Goal: Information Seeking & Learning: Check status

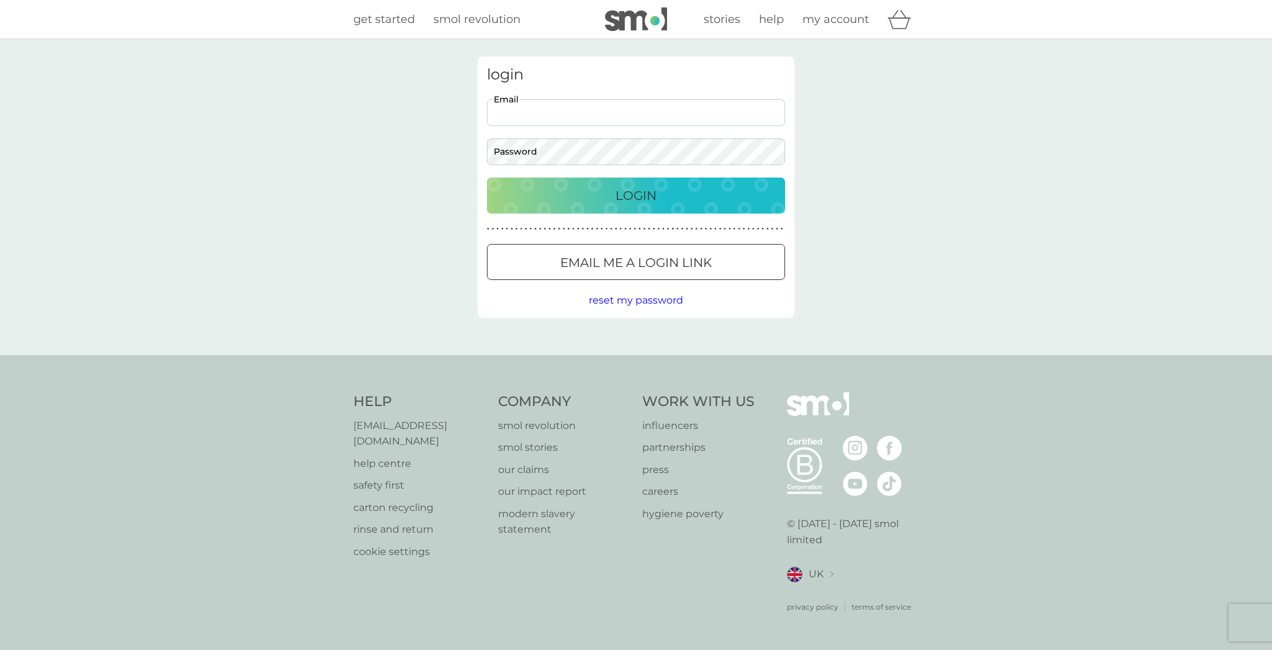
click at [0, 0] on div "Preferences Decline Accept" at bounding box center [0, 0] width 0 height 0
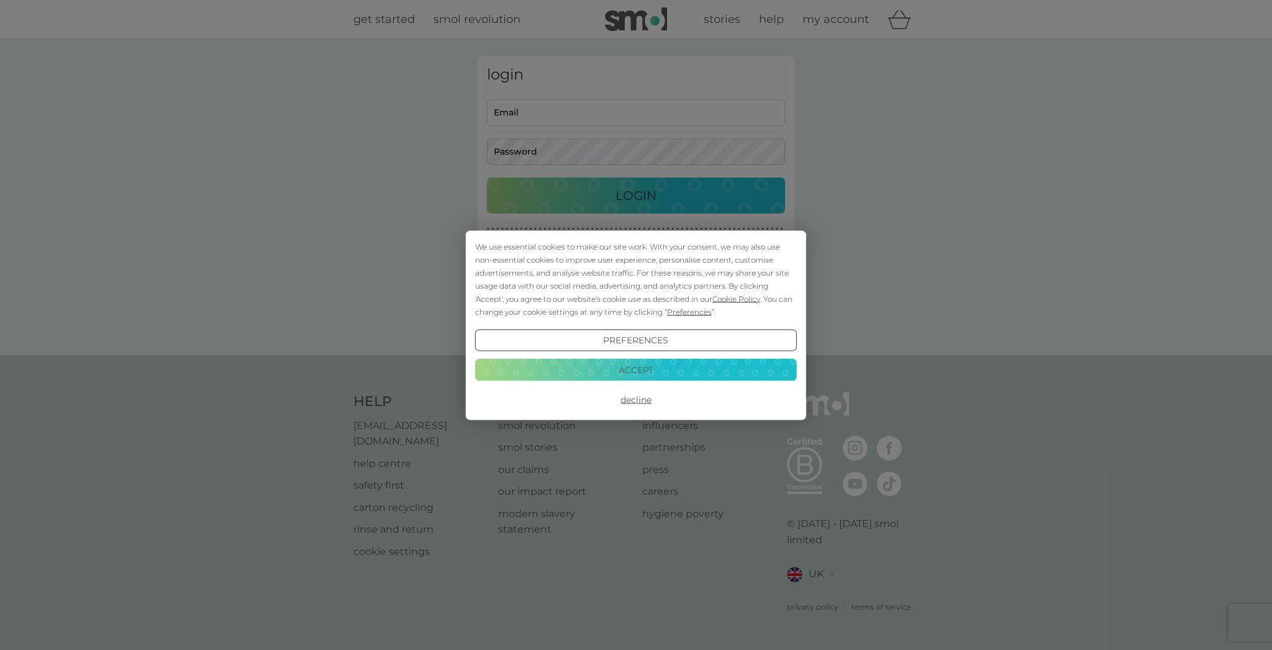
click at [630, 402] on button "Decline" at bounding box center [636, 400] width 322 height 22
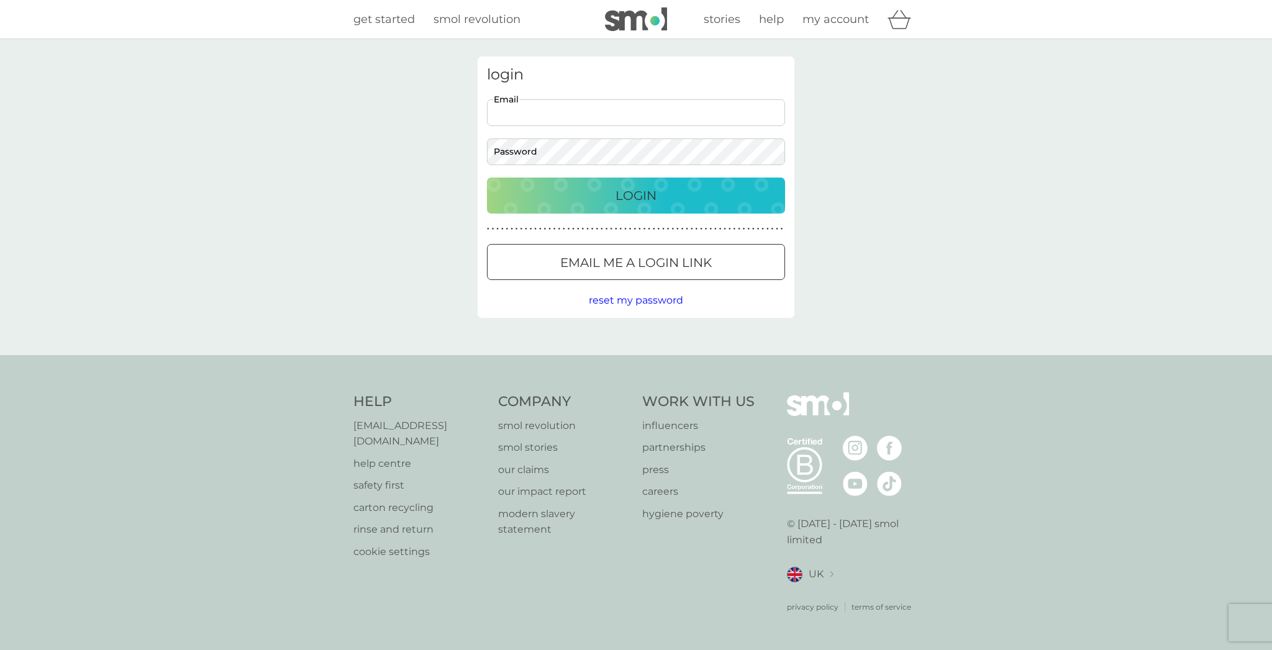
paste input "woodyharrisonwood@gmail.com"
type input "woodyharrisonwood@gmail.com"
click at [600, 187] on div "Login" at bounding box center [635, 196] width 273 height 20
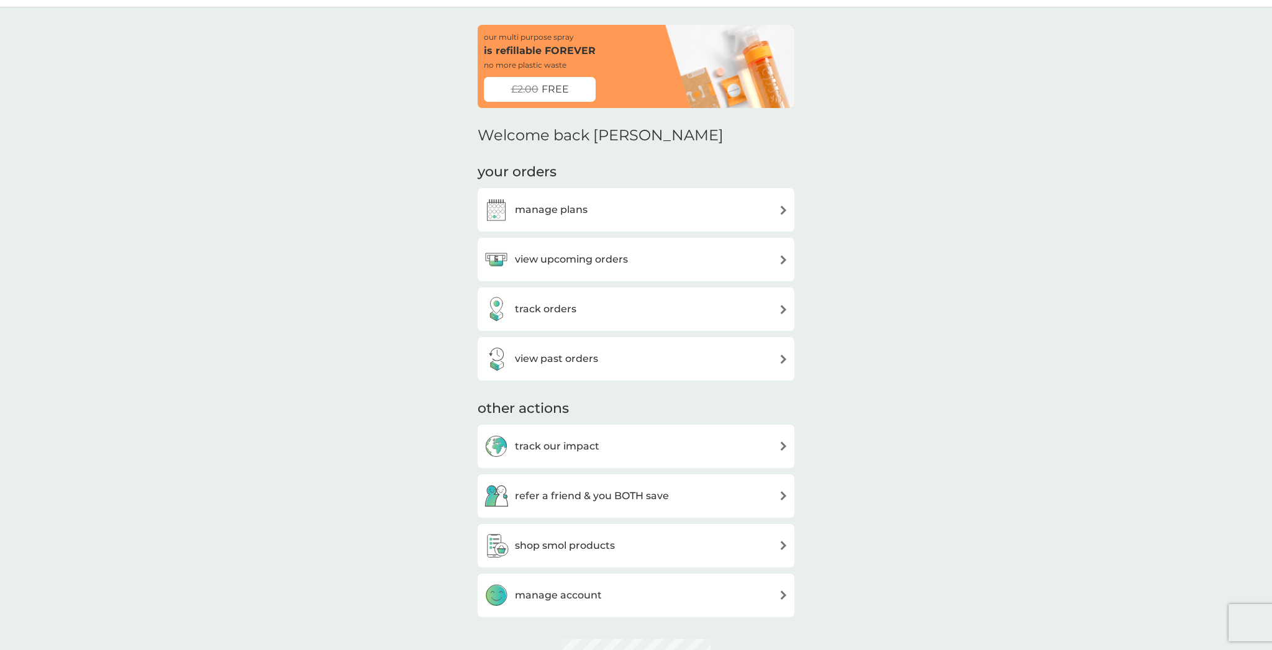
scroll to position [54, 0]
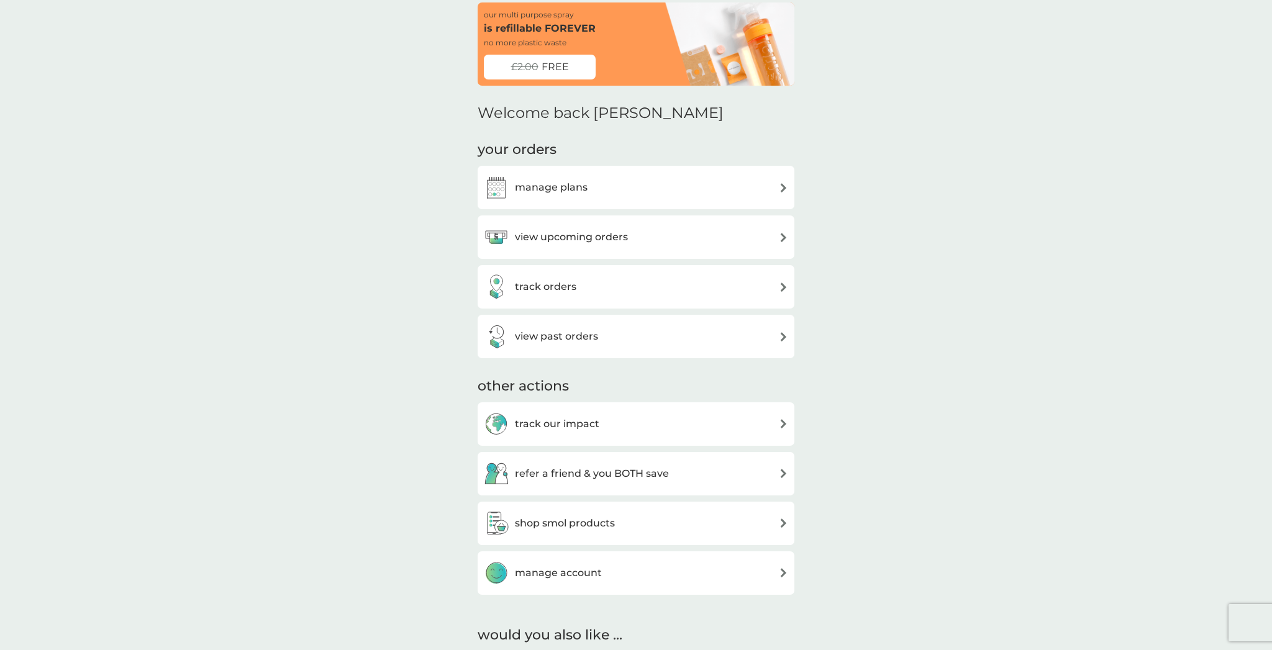
click at [556, 284] on h3 "track orders" at bounding box center [545, 287] width 61 height 16
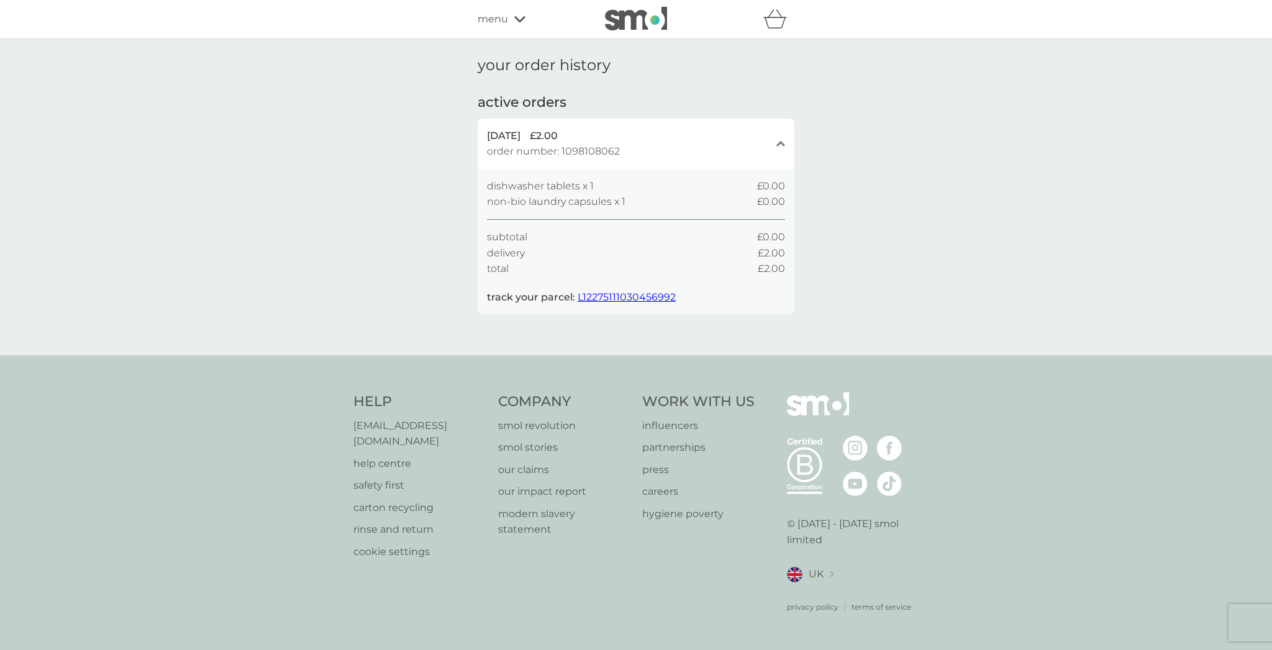
click at [605, 291] on span "L12275111030456992" at bounding box center [626, 297] width 98 height 12
